Goal: Task Accomplishment & Management: Use online tool/utility

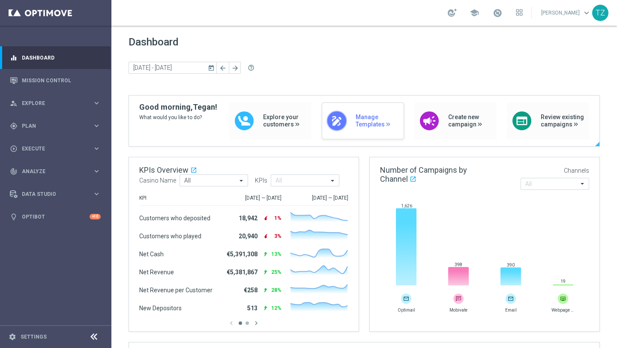
click at [371, 126] on span "Manage Templates" at bounding box center [378, 121] width 44 height 15
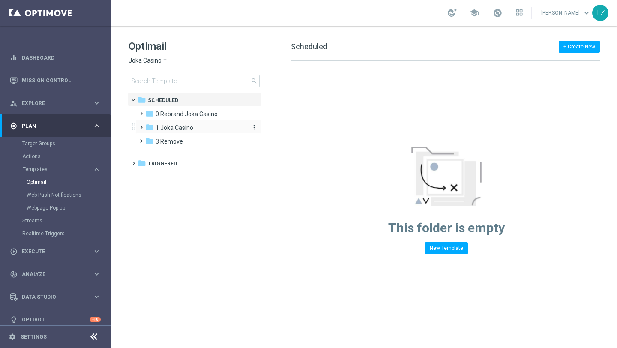
click at [172, 128] on span "1 Joka Casino" at bounding box center [175, 128] width 38 height 8
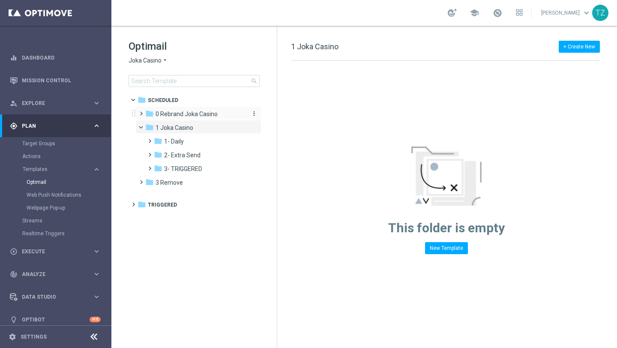
click at [162, 113] on span "0 Rebrand Joka Casino" at bounding box center [187, 114] width 62 height 8
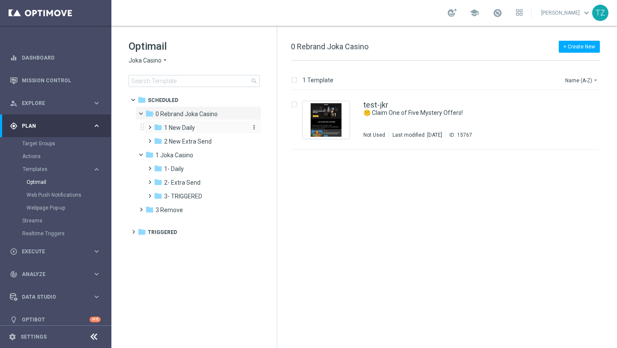
click at [179, 127] on span "1 New Daily" at bounding box center [179, 128] width 31 height 8
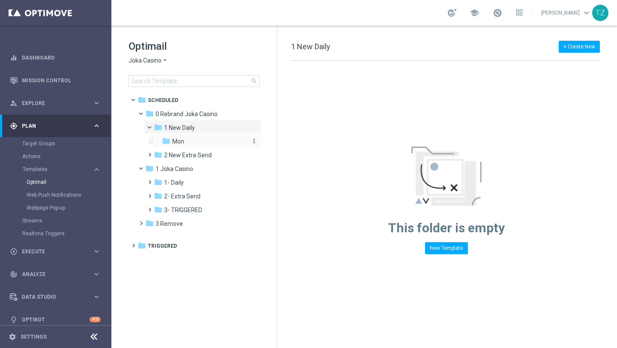
click at [179, 138] on span "Mon" at bounding box center [178, 142] width 12 height 8
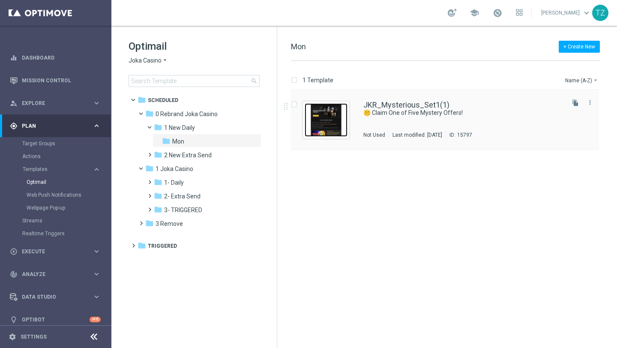
click at [326, 116] on img "Press SPACE to select this row." at bounding box center [326, 119] width 43 height 33
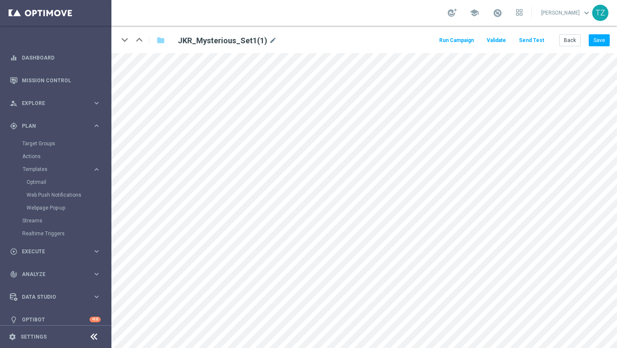
click at [534, 39] on button "Send Test" at bounding box center [532, 41] width 28 height 12
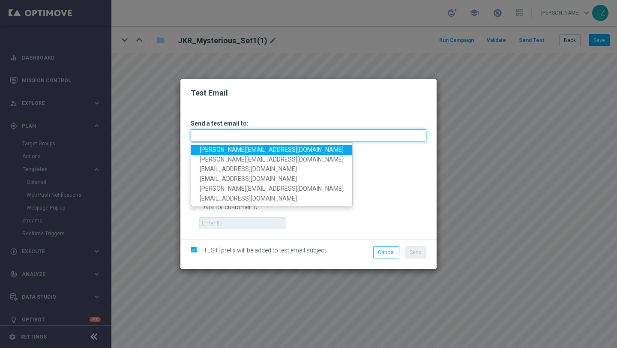
click at [231, 129] on input "text" at bounding box center [309, 135] width 236 height 12
type input "jake.kritzinger@gmail.com"
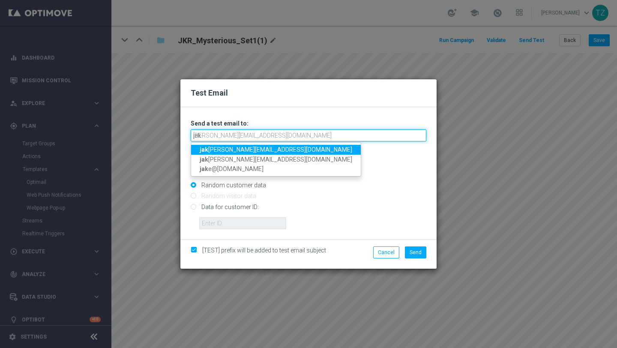
type input "jake.kritzinger@gmail.com,jake.kritzinger@outlook.com"
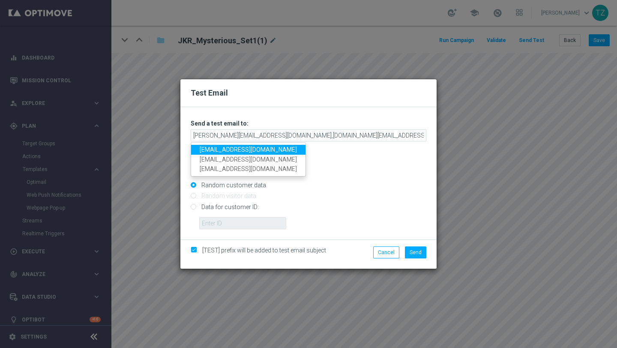
click at [281, 148] on link "zwarttegan@gmail.com" at bounding box center [248, 150] width 114 height 10
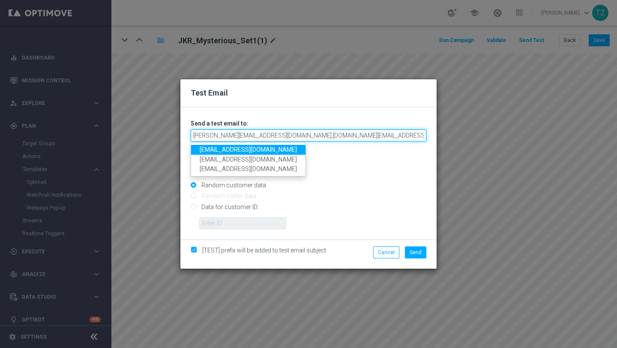
type input "jake.kritzinger@gmail.com,jake.kritzinger@outlook.com,zwarttegan@gmail.com"
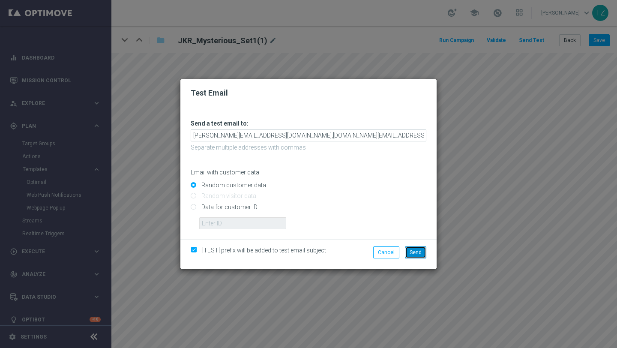
click at [414, 255] on span "Send" at bounding box center [416, 252] width 12 height 6
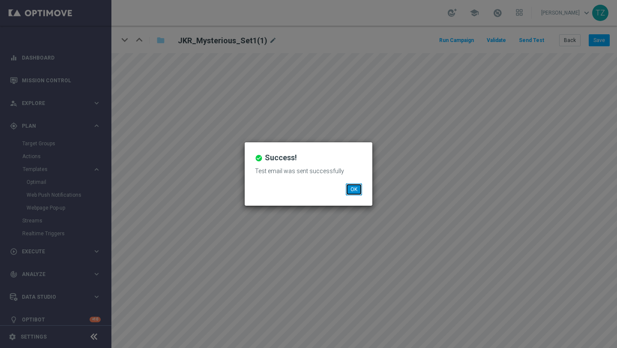
click at [355, 192] on button "OK" at bounding box center [354, 189] width 16 height 12
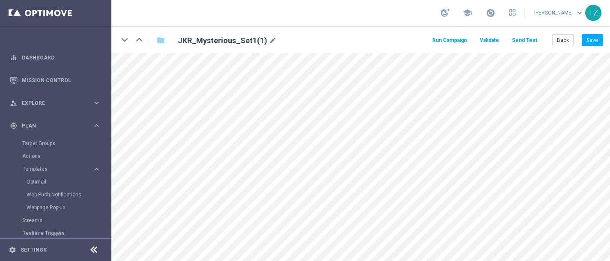
click at [519, 41] on button "Send Test" at bounding box center [525, 41] width 28 height 12
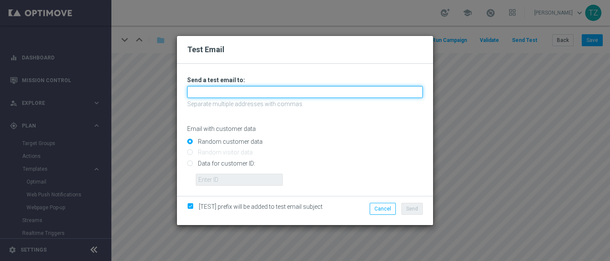
click at [249, 97] on input "text" at bounding box center [305, 92] width 236 height 12
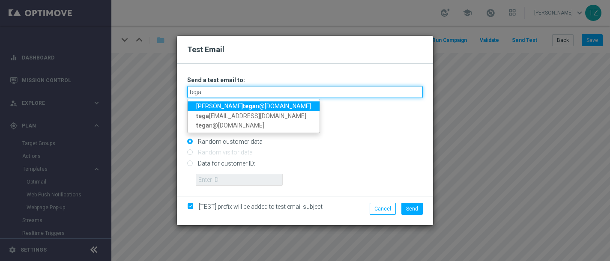
type input "tegan"
type input "tegangoldmedialab@gmail.com"
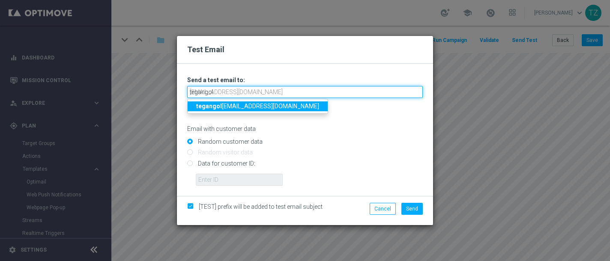
type input "tegangoldmedialab@gmail.com"
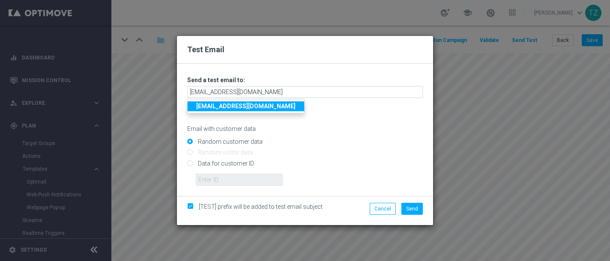
click at [259, 109] on strong "tegangoldmedialab@gmail.com" at bounding box center [245, 106] width 99 height 7
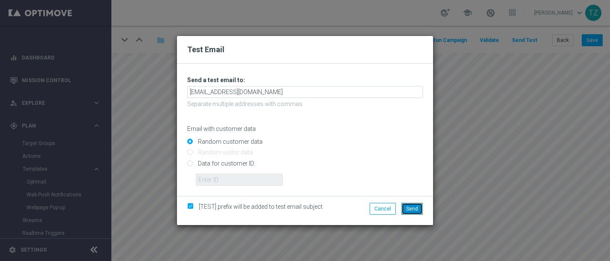
click at [413, 207] on span "Send" at bounding box center [412, 209] width 12 height 6
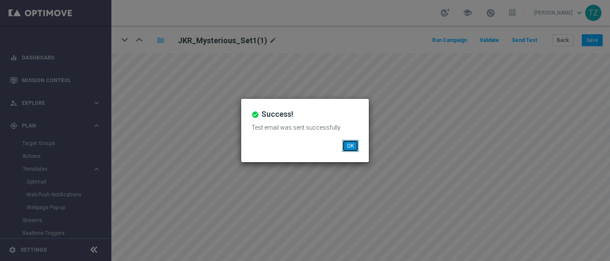
click at [353, 146] on button "OK" at bounding box center [350, 146] width 16 height 12
